Goal: Transaction & Acquisition: Obtain resource

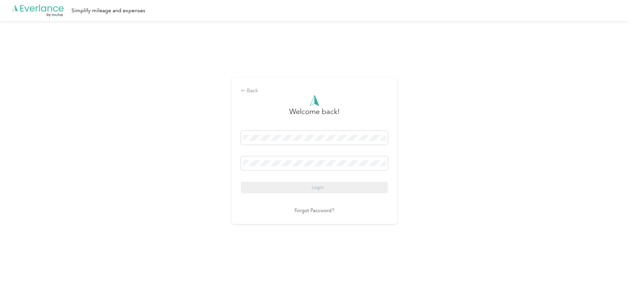
click at [321, 185] on div "Login" at bounding box center [314, 162] width 147 height 63
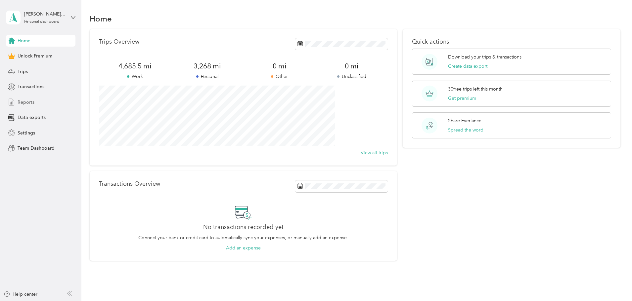
click at [28, 105] on span "Reports" at bounding box center [26, 102] width 17 height 7
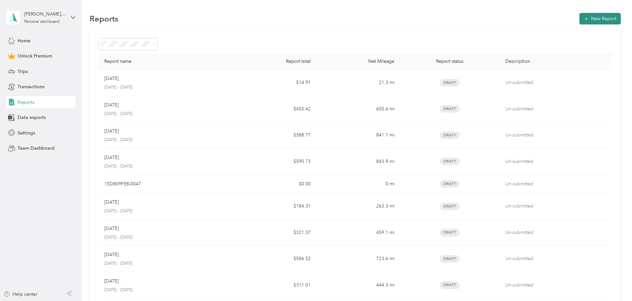
click at [579, 20] on button "New Report" at bounding box center [599, 19] width 41 height 12
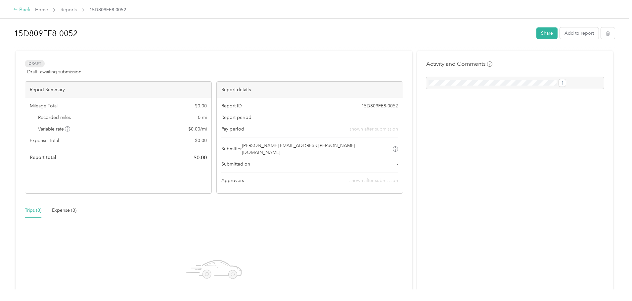
click at [30, 12] on div "Back" at bounding box center [21, 10] width 17 height 8
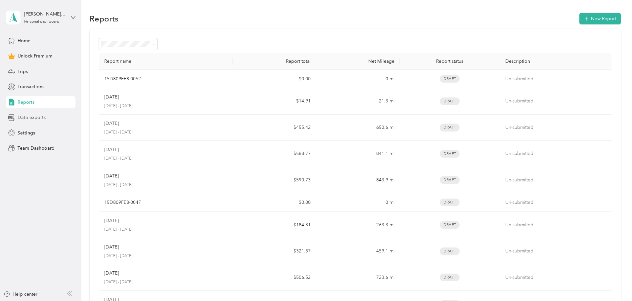
click at [27, 119] on span "Data exports" at bounding box center [32, 117] width 28 height 7
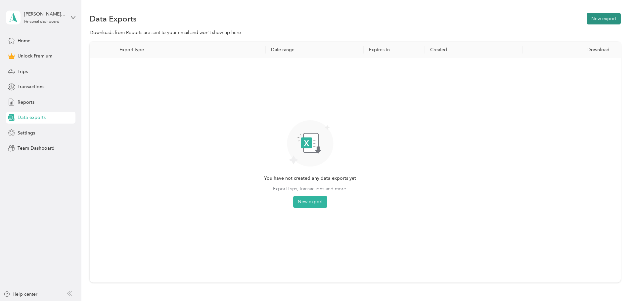
click at [586, 21] on button "New export" at bounding box center [603, 19] width 34 height 12
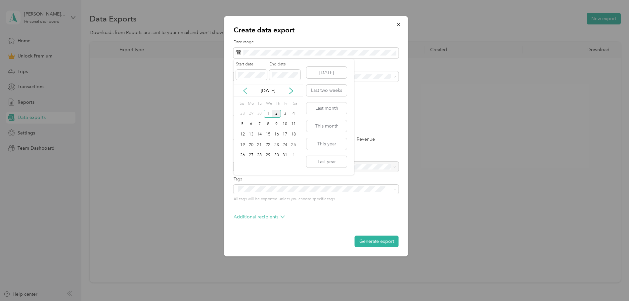
click at [243, 92] on icon at bounding box center [245, 91] width 7 height 7
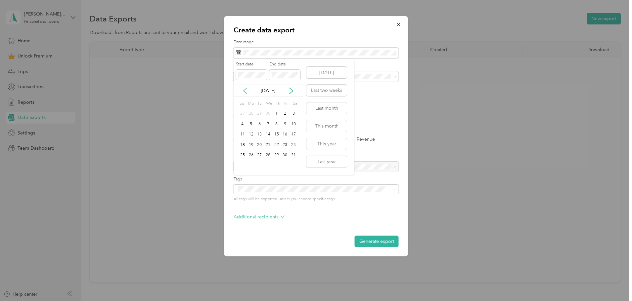
click at [243, 92] on icon at bounding box center [245, 91] width 7 height 7
click at [268, 112] on div "2" at bounding box center [268, 114] width 9 height 8
click at [267, 113] on div "2" at bounding box center [268, 114] width 9 height 8
click at [257, 113] on div "1" at bounding box center [259, 114] width 9 height 8
click at [385, 97] on form "Date range Purpose Advanced filters File format Excel CSV PDF Export type All T…" at bounding box center [315, 143] width 165 height 208
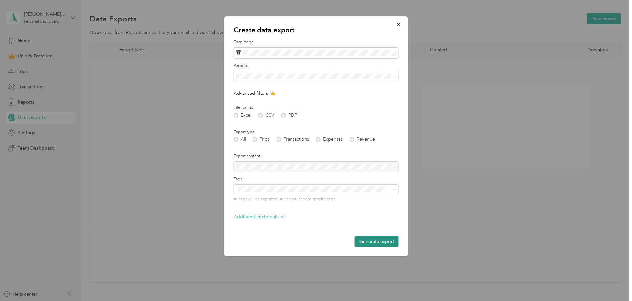
click at [371, 242] on button "Generate export" at bounding box center [377, 242] width 44 height 12
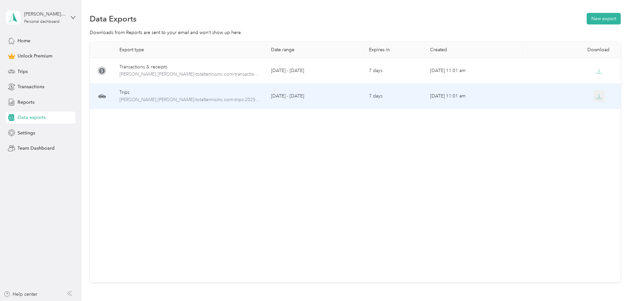
click at [593, 93] on button "button" at bounding box center [599, 96] width 12 height 12
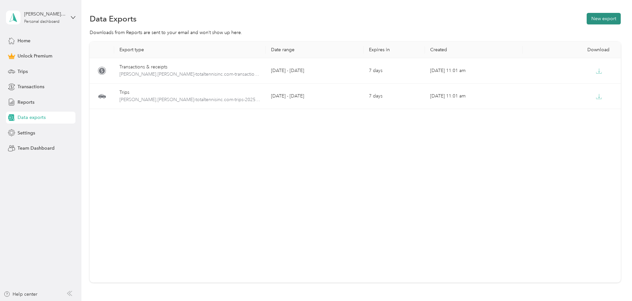
click at [586, 16] on button "New export" at bounding box center [603, 19] width 34 height 12
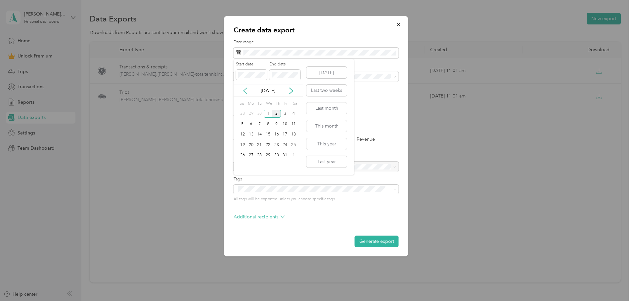
click at [246, 92] on icon at bounding box center [245, 91] width 7 height 7
click at [245, 92] on icon at bounding box center [245, 91] width 7 height 7
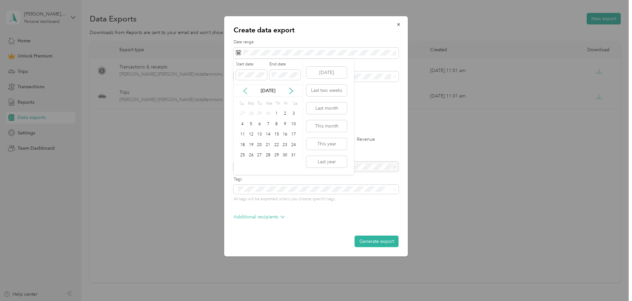
click at [245, 92] on icon at bounding box center [245, 91] width 7 height 7
click at [269, 113] on div "2" at bounding box center [268, 114] width 9 height 8
click at [267, 94] on p "[DATE]" at bounding box center [268, 90] width 28 height 7
click at [398, 25] on icon "button" at bounding box center [398, 24] width 5 height 5
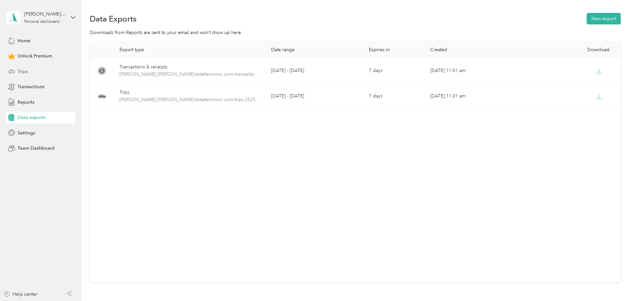
click at [26, 73] on span "Trips" at bounding box center [23, 71] width 10 height 7
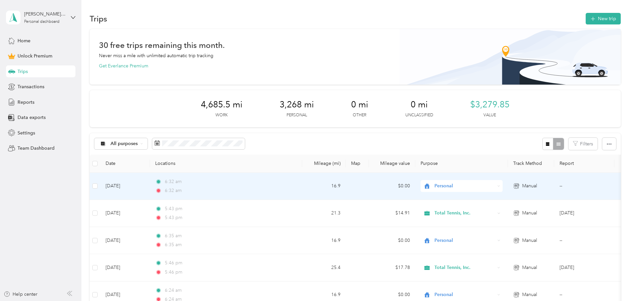
click at [262, 182] on div "6:32 am" at bounding box center [224, 181] width 139 height 7
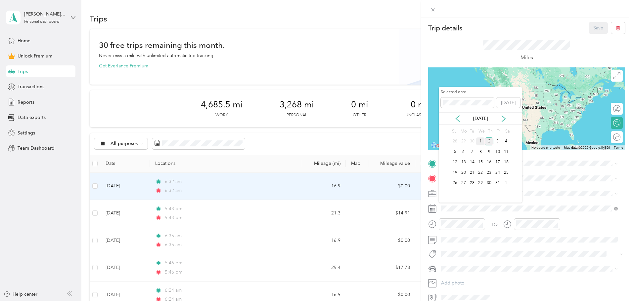
click at [481, 142] on div "1" at bounding box center [480, 142] width 9 height 8
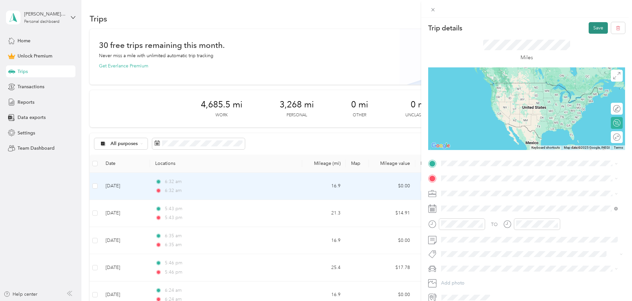
click at [595, 25] on button "Save" at bounding box center [597, 28] width 19 height 12
click at [616, 12] on icon at bounding box center [616, 13] width 5 height 6
click at [596, 23] on button "Save" at bounding box center [597, 28] width 19 height 12
click at [590, 51] on div "Miles" at bounding box center [526, 51] width 197 height 34
click at [617, 10] on icon at bounding box center [616, 13] width 5 height 6
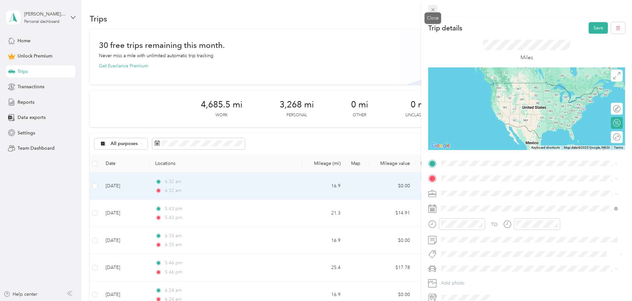
click at [432, 8] on icon at bounding box center [433, 10] width 6 height 6
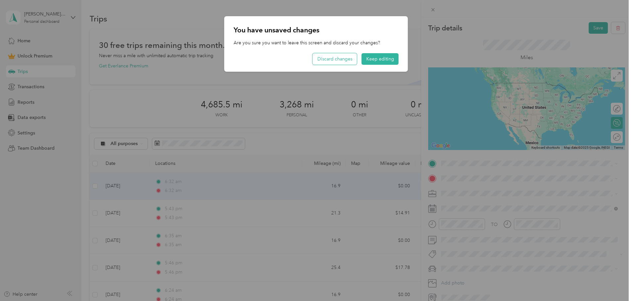
click at [348, 63] on button "Discard changes" at bounding box center [335, 59] width 44 height 12
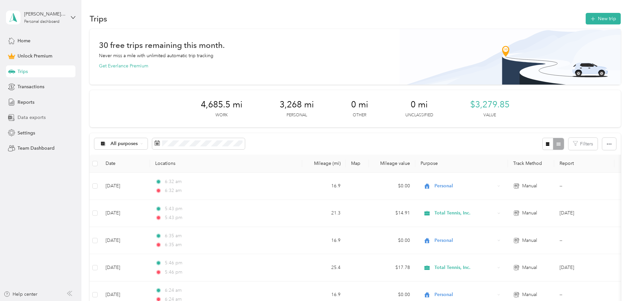
click at [27, 114] on span "Data exports" at bounding box center [32, 117] width 28 height 7
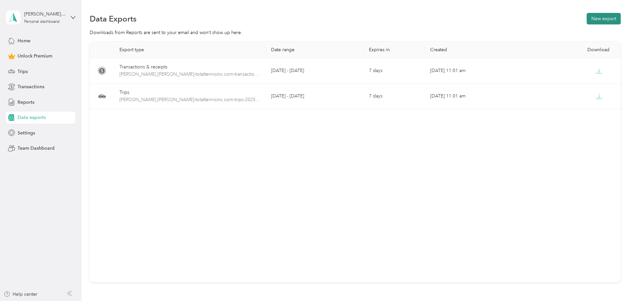
click at [586, 17] on button "New export" at bounding box center [603, 19] width 34 height 12
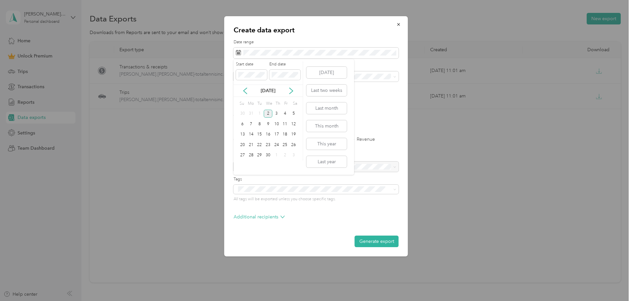
click at [270, 112] on div "2" at bounding box center [268, 114] width 9 height 8
click at [269, 114] on div "1" at bounding box center [268, 114] width 9 height 8
click at [208, 301] on div "Create data export Date range Purpose Advanced filters File format Excel CSV PD…" at bounding box center [314, 301] width 628 height 0
click at [216, 301] on div "Create data export Date range Purpose Advanced filters File format Excel CSV PD…" at bounding box center [314, 301] width 628 height 0
click at [296, 49] on span at bounding box center [315, 53] width 165 height 11
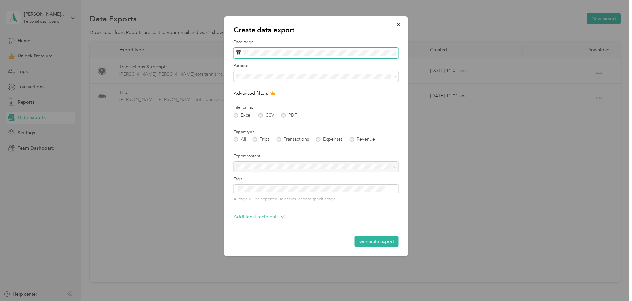
click at [242, 52] on span at bounding box center [315, 53] width 165 height 11
click at [240, 53] on icon at bounding box center [238, 52] width 5 height 5
click at [238, 53] on rect at bounding box center [238, 53] width 1 height 1
drag, startPoint x: 246, startPoint y: 45, endPoint x: 249, endPoint y: 49, distance: 5.4
click at [248, 48] on div "Date range" at bounding box center [315, 48] width 165 height 19
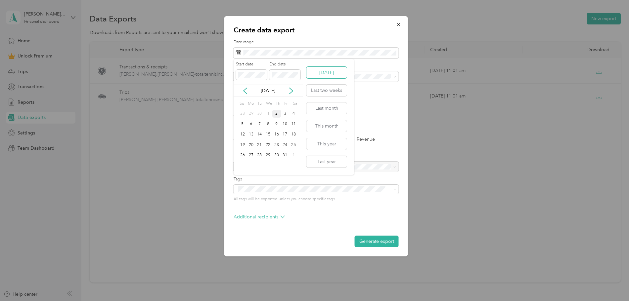
click at [337, 74] on button "[DATE]" at bounding box center [326, 73] width 40 height 12
click at [267, 49] on span at bounding box center [315, 53] width 165 height 11
click at [222, 301] on div "Create data export Date range Purpose Advanced filters File format Excel CSV PD…" at bounding box center [314, 301] width 628 height 0
click at [244, 89] on icon at bounding box center [245, 91] width 7 height 7
click at [245, 90] on icon at bounding box center [244, 91] width 3 height 6
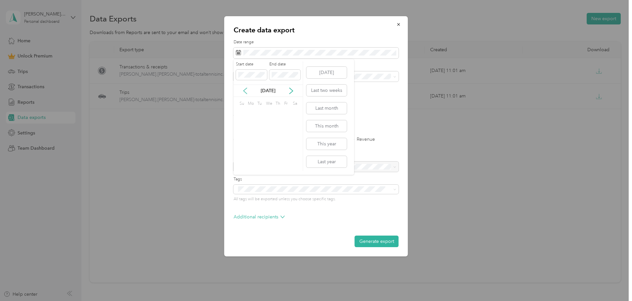
click at [245, 90] on icon at bounding box center [244, 91] width 3 height 6
click at [267, 115] on div "2" at bounding box center [268, 114] width 9 height 8
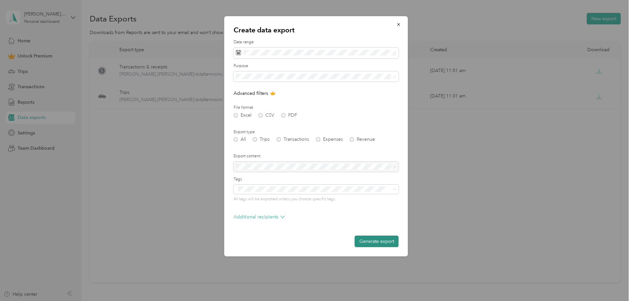
click at [384, 243] on button "Generate export" at bounding box center [377, 242] width 44 height 12
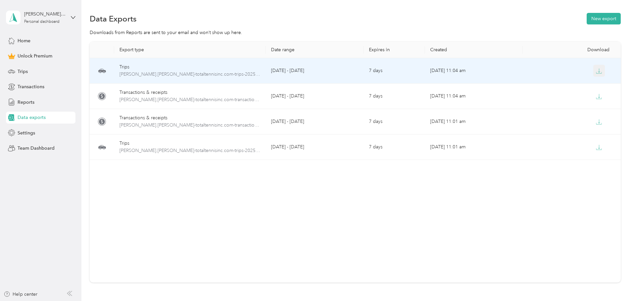
click at [596, 68] on icon "button" at bounding box center [599, 71] width 6 height 6
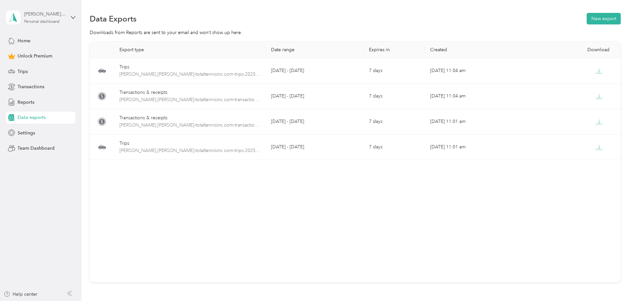
click at [47, 15] on div "[PERSON_NAME][EMAIL_ADDRESS][PERSON_NAME][DOMAIN_NAME]" at bounding box center [44, 14] width 41 height 7
click at [70, 38] on div "You’re signed in as [PERSON_NAME][EMAIL_ADDRESS][PERSON_NAME][DOMAIN_NAME] Log …" at bounding box center [113, 45] width 214 height 37
click at [72, 17] on icon at bounding box center [73, 17] width 5 height 5
click at [49, 33] on span "You’re signed in as [PERSON_NAME][EMAIL_ADDRESS][PERSON_NAME][DOMAIN_NAME]" at bounding box center [113, 34] width 205 height 7
click at [71, 17] on icon at bounding box center [73, 17] width 5 height 5
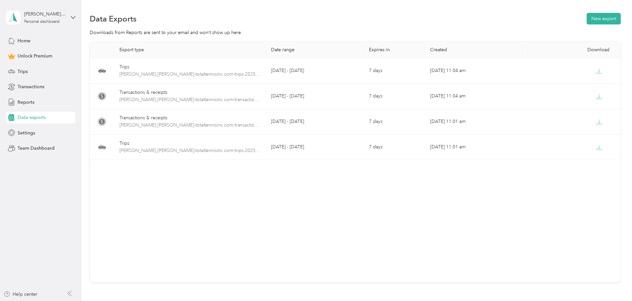
click at [33, 56] on div "Log out" at bounding box center [24, 54] width 25 height 7
